Goal: Connect with others: Connect with others

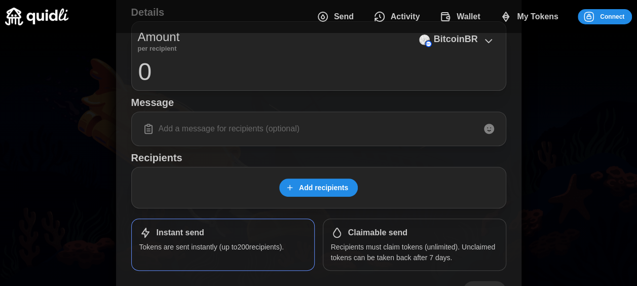
scroll to position [152, 0]
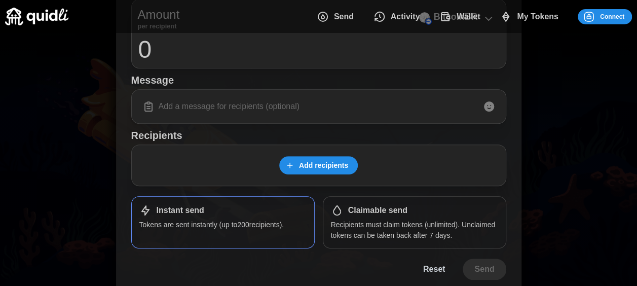
click at [306, 164] on span "Add recipients" at bounding box center [323, 165] width 49 height 17
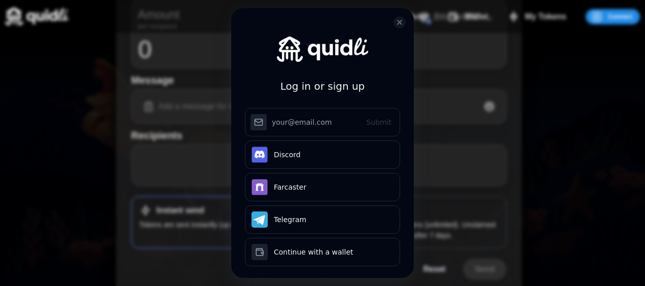
click at [529, 140] on div "Log in or sign up Submit Continue with Email Discord Farcaster Telegram Continu…" at bounding box center [322, 143] width 645 height 286
